Goal: Task Accomplishment & Management: Complete application form

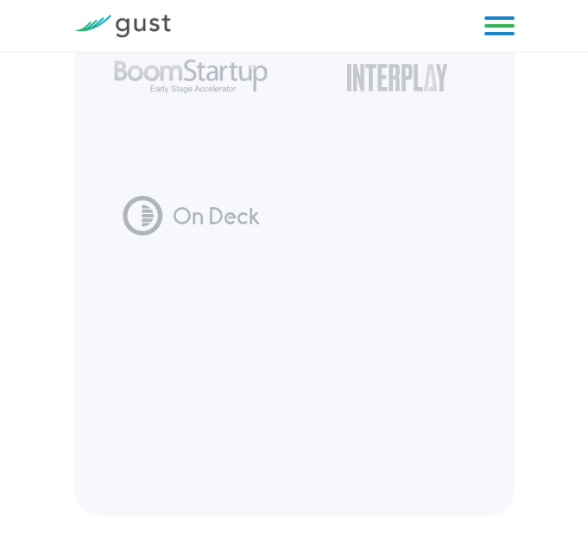
scroll to position [6384, 0]
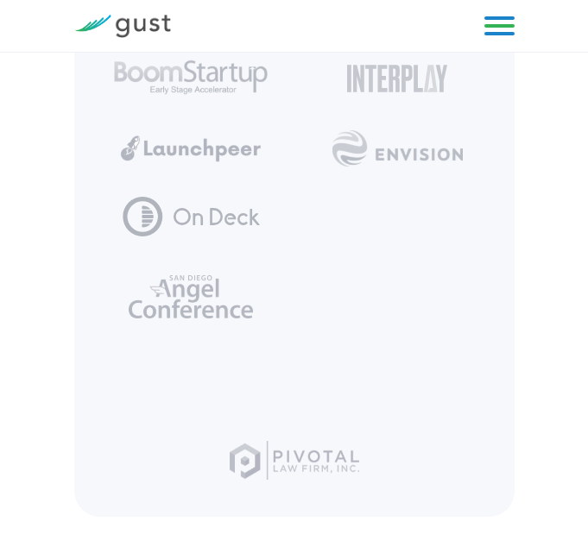
click at [502, 28] on link at bounding box center [499, 26] width 30 height 26
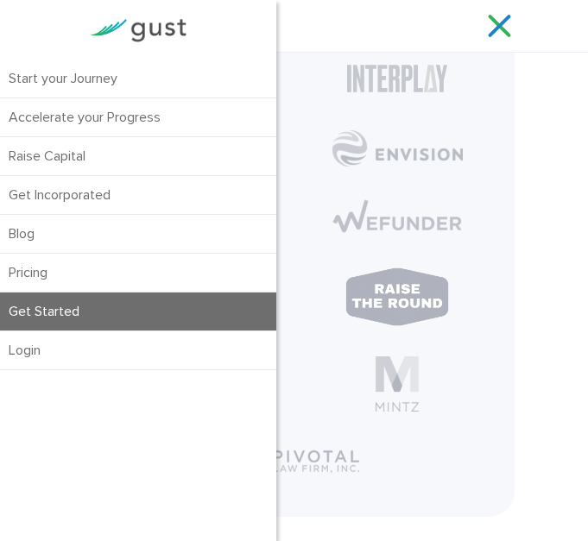
click at [91, 307] on link "Get Started" at bounding box center [138, 312] width 276 height 38
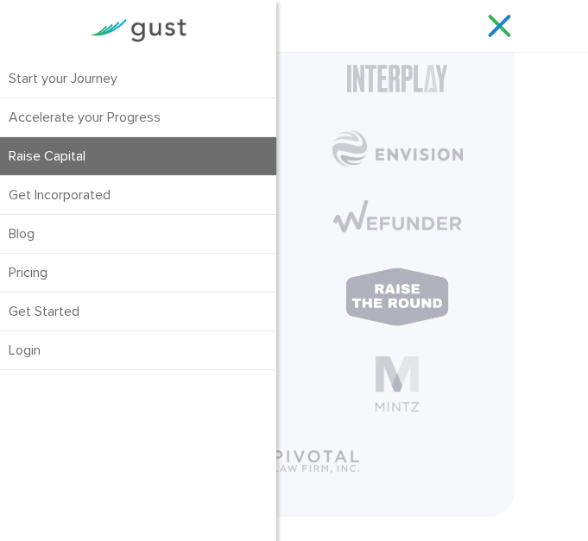
click at [55, 161] on link "Raise Capital" at bounding box center [138, 156] width 276 height 38
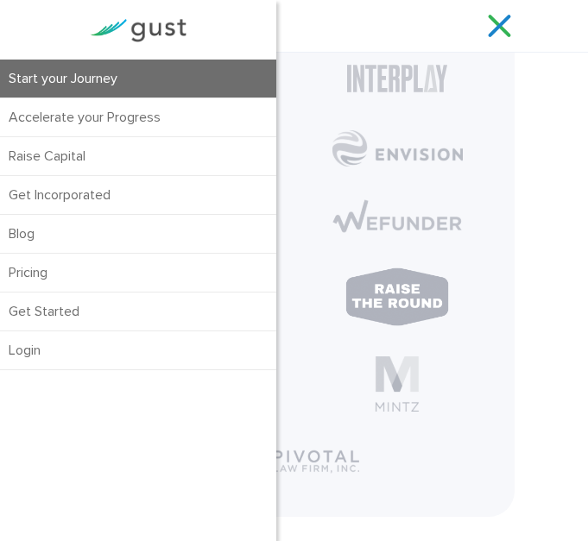
click at [73, 74] on link "Start your Journey" at bounding box center [138, 79] width 276 height 38
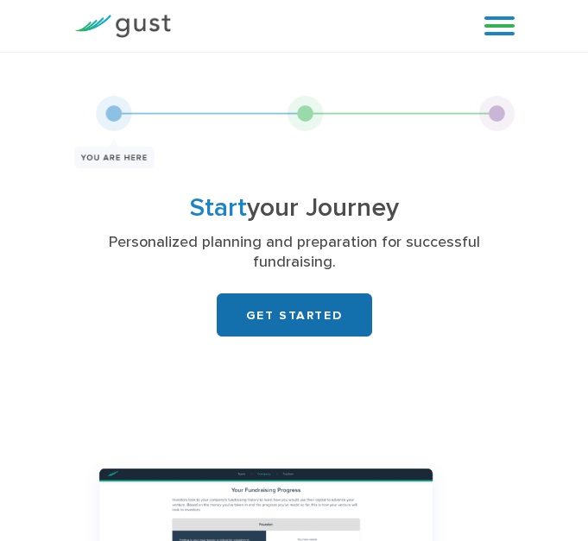
click at [276, 305] on link "GET STARTED" at bounding box center [294, 314] width 155 height 43
